Goal: Navigation & Orientation: Find specific page/section

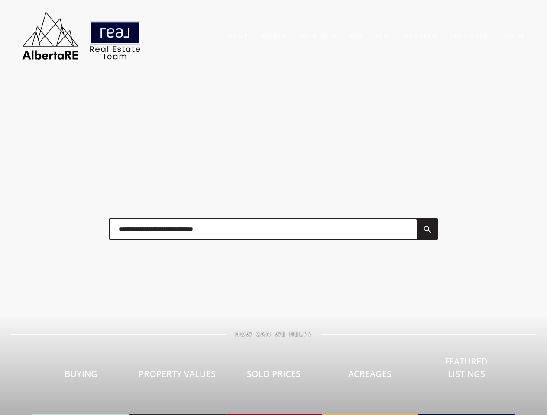
click at [273, 208] on div at bounding box center [273, 229] width 346 height 43
click at [273, 35] on link "Search" at bounding box center [274, 36] width 26 height 8
click at [356, 35] on link "Buy" at bounding box center [355, 36] width 13 height 8
click at [383, 35] on link "Sell" at bounding box center [382, 36] width 15 height 8
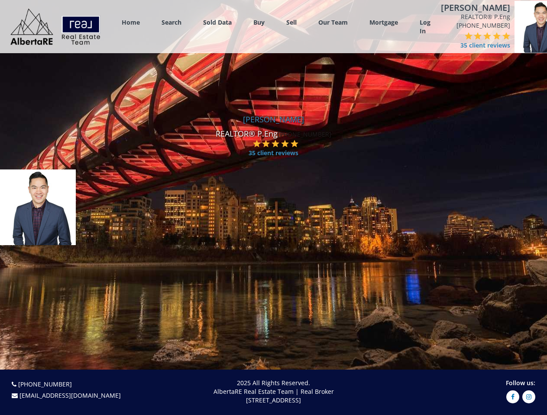
click at [171, 22] on link "Search" at bounding box center [171, 22] width 20 height 8
click at [259, 22] on link "Buy" at bounding box center [258, 22] width 11 height 8
click at [291, 22] on link "Sell" at bounding box center [291, 22] width 10 height 8
click at [333, 22] on link "Our Team" at bounding box center [332, 22] width 29 height 8
click at [424, 27] on link "Log In" at bounding box center [424, 26] width 11 height 17
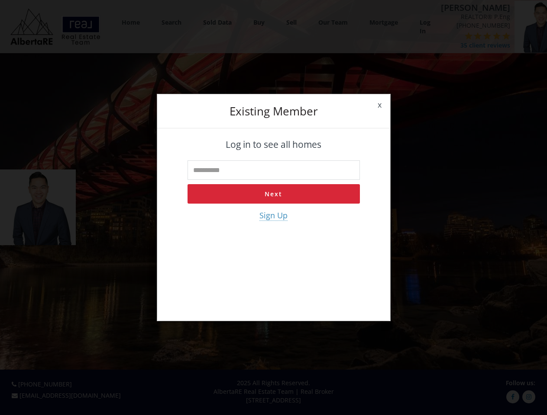
click at [465, 41] on div "x Existing member Log in to see all homes Next Sign Up" at bounding box center [273, 207] width 547 height 415
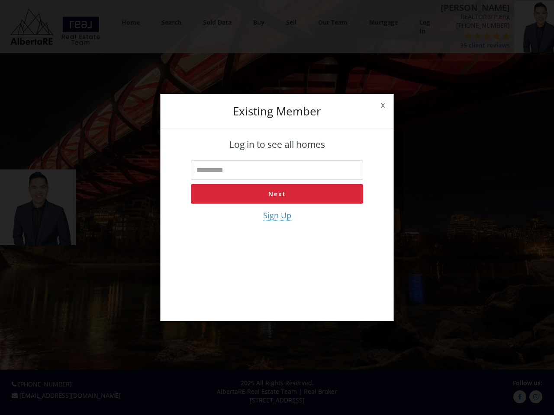
click at [449, 36] on div "x Existing member Log in to see all homes Next Sign Up" at bounding box center [277, 207] width 554 height 415
click at [458, 36] on div "x Existing member Log in to see all homes Next Sign Up" at bounding box center [277, 207] width 554 height 415
click at [467, 36] on div "x Existing member Log in to see all homes Next Sign Up" at bounding box center [277, 207] width 554 height 415
click at [477, 36] on div "x Existing member Log in to see all homes Next Sign Up" at bounding box center [277, 207] width 554 height 415
